Goal: Transaction & Acquisition: Purchase product/service

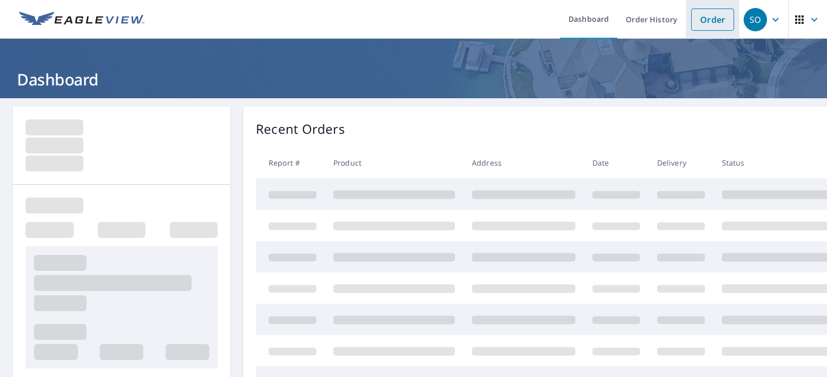
click at [706, 21] on link "Order" at bounding box center [712, 19] width 43 height 22
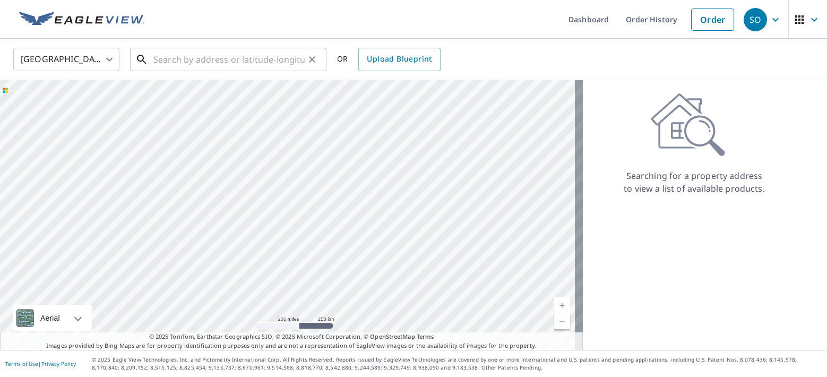
click at [187, 60] on input "text" at bounding box center [228, 60] width 151 height 30
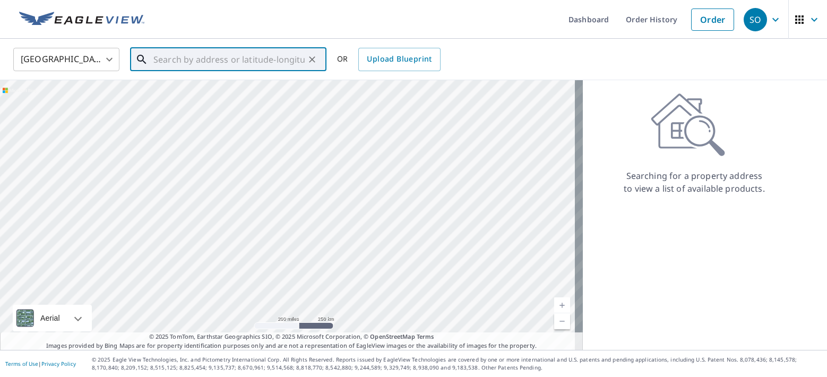
paste input "[STREET_ADDRESS]"
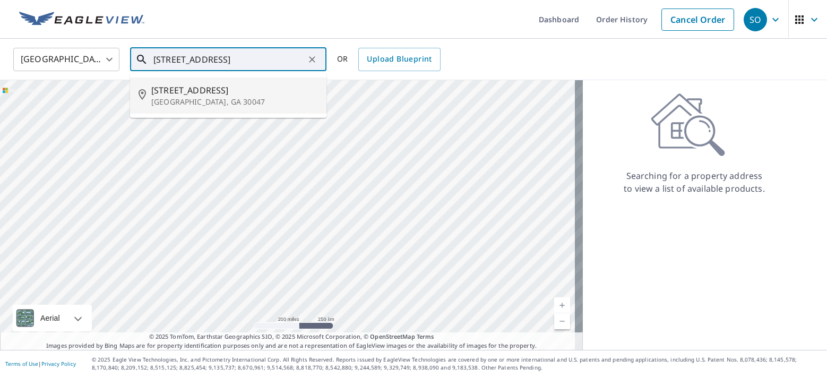
click at [245, 89] on span "[STREET_ADDRESS]" at bounding box center [234, 90] width 167 height 13
type input "[STREET_ADDRESS]"
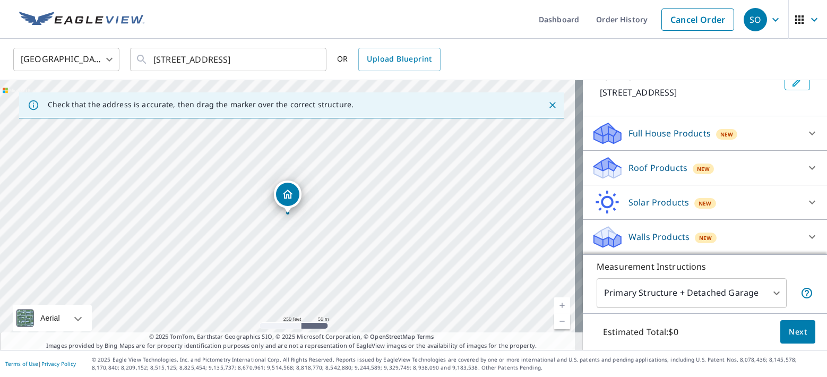
click at [656, 175] on div "Roof Products New" at bounding box center [695, 167] width 208 height 25
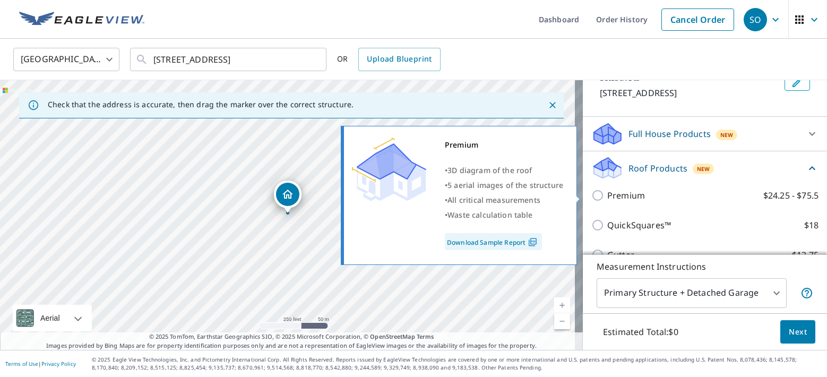
click at [653, 192] on label "Premium $24.25 - $75.5" at bounding box center [712, 195] width 211 height 13
click at [607, 192] on input "Premium $24.25 - $75.5" at bounding box center [599, 195] width 16 height 13
checkbox input "true"
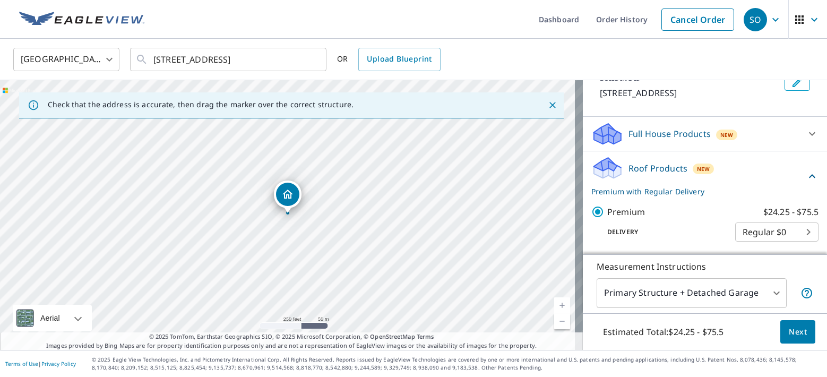
click at [789, 334] on span "Next" at bounding box center [797, 331] width 18 height 13
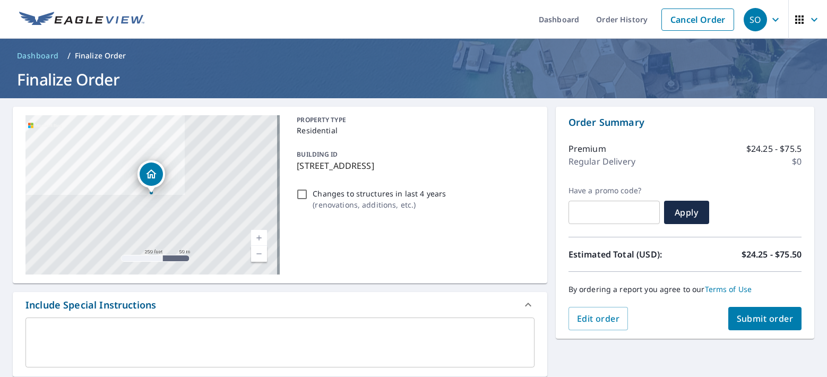
click at [763, 325] on button "Submit order" at bounding box center [765, 318] width 74 height 23
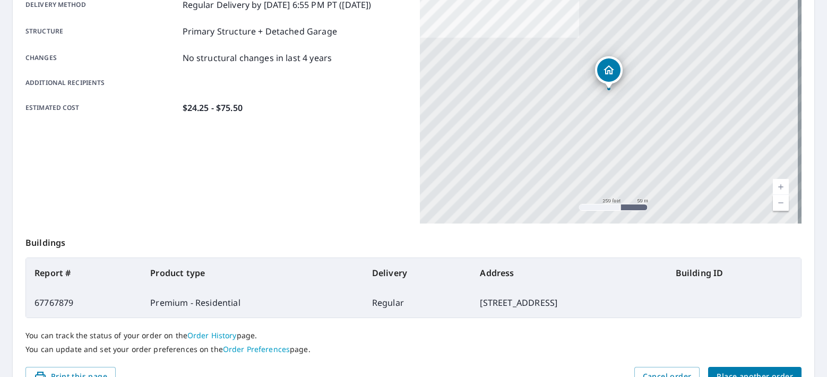
scroll to position [247, 0]
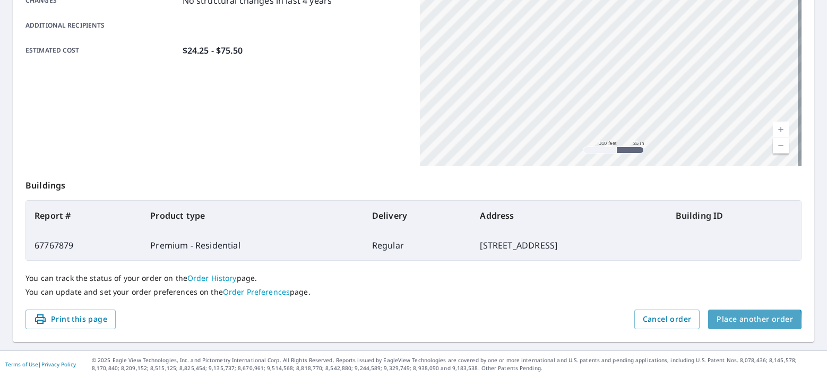
click at [726, 321] on span "Place another order" at bounding box center [754, 318] width 76 height 13
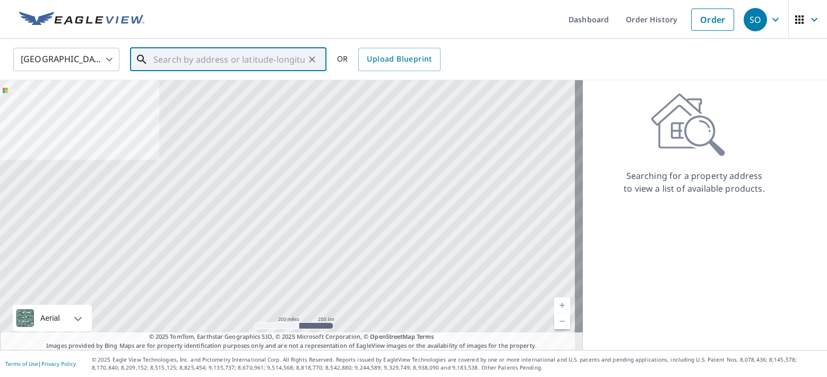
click at [209, 58] on input "text" at bounding box center [228, 60] width 151 height 30
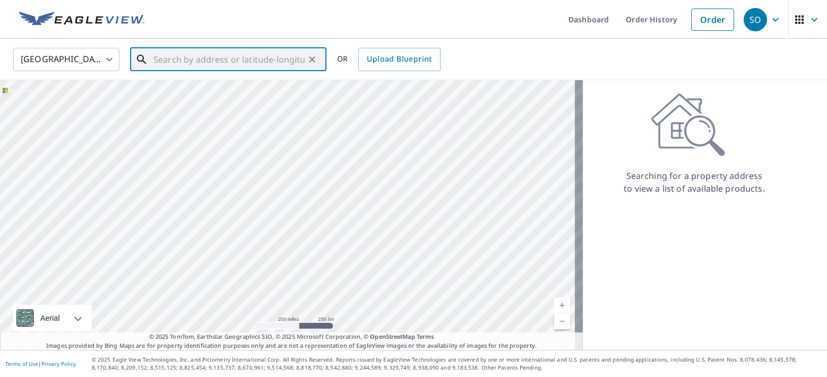
paste input "[STREET_ADDRESS][PERSON_NAME][PERSON_NAME]"
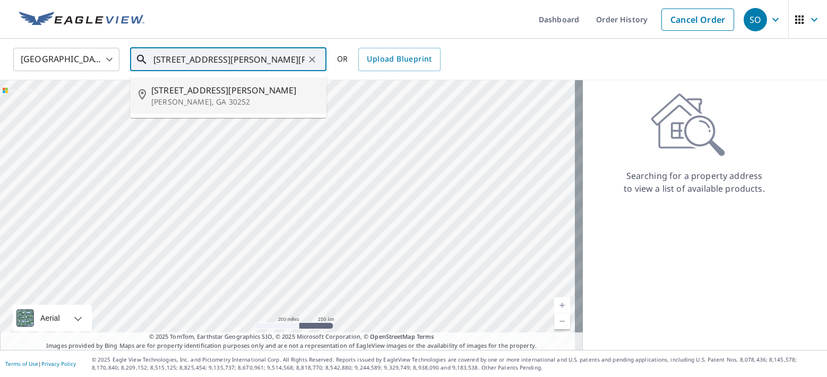
click at [197, 95] on span "[STREET_ADDRESS][PERSON_NAME]" at bounding box center [234, 90] width 167 height 13
type input "[STREET_ADDRESS][PERSON_NAME][PERSON_NAME]"
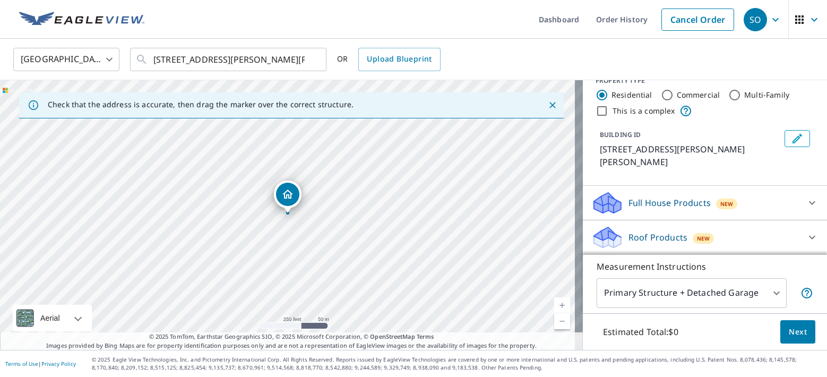
scroll to position [37, 0]
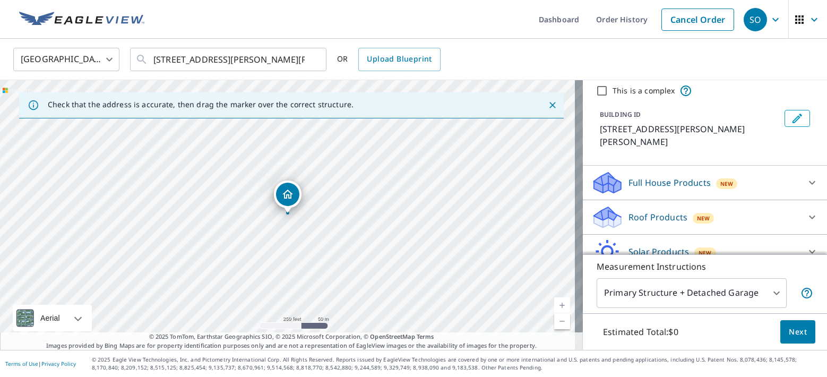
click at [642, 211] on p "Roof Products" at bounding box center [657, 217] width 59 height 13
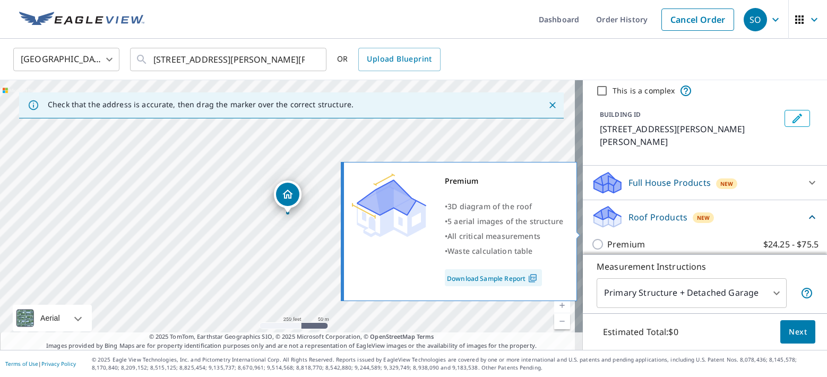
click at [631, 238] on p "Premium" at bounding box center [626, 244] width 38 height 13
click at [607, 238] on input "Premium $24.25 - $75.5" at bounding box center [599, 244] width 16 height 13
checkbox input "true"
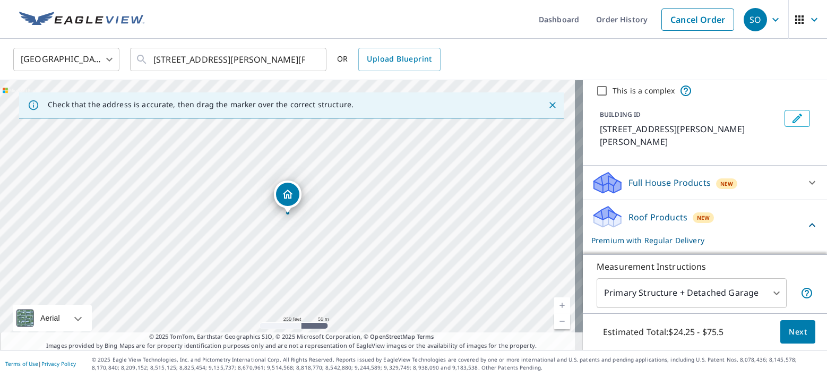
click at [792, 343] on button "Next" at bounding box center [797, 332] width 35 height 24
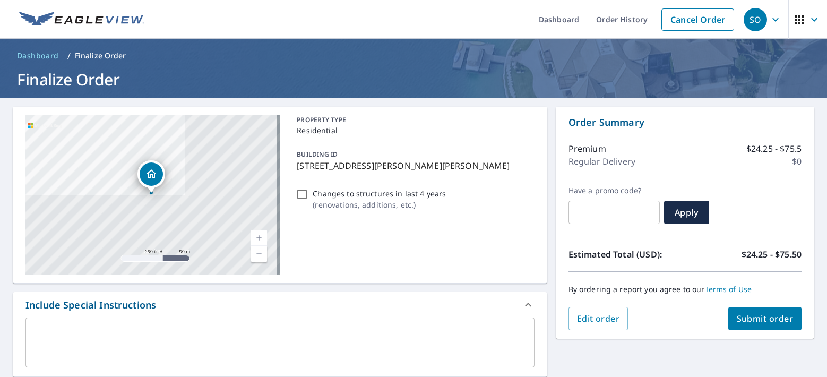
click at [740, 316] on span "Submit order" at bounding box center [764, 318] width 57 height 12
